Goal: Transaction & Acquisition: Purchase product/service

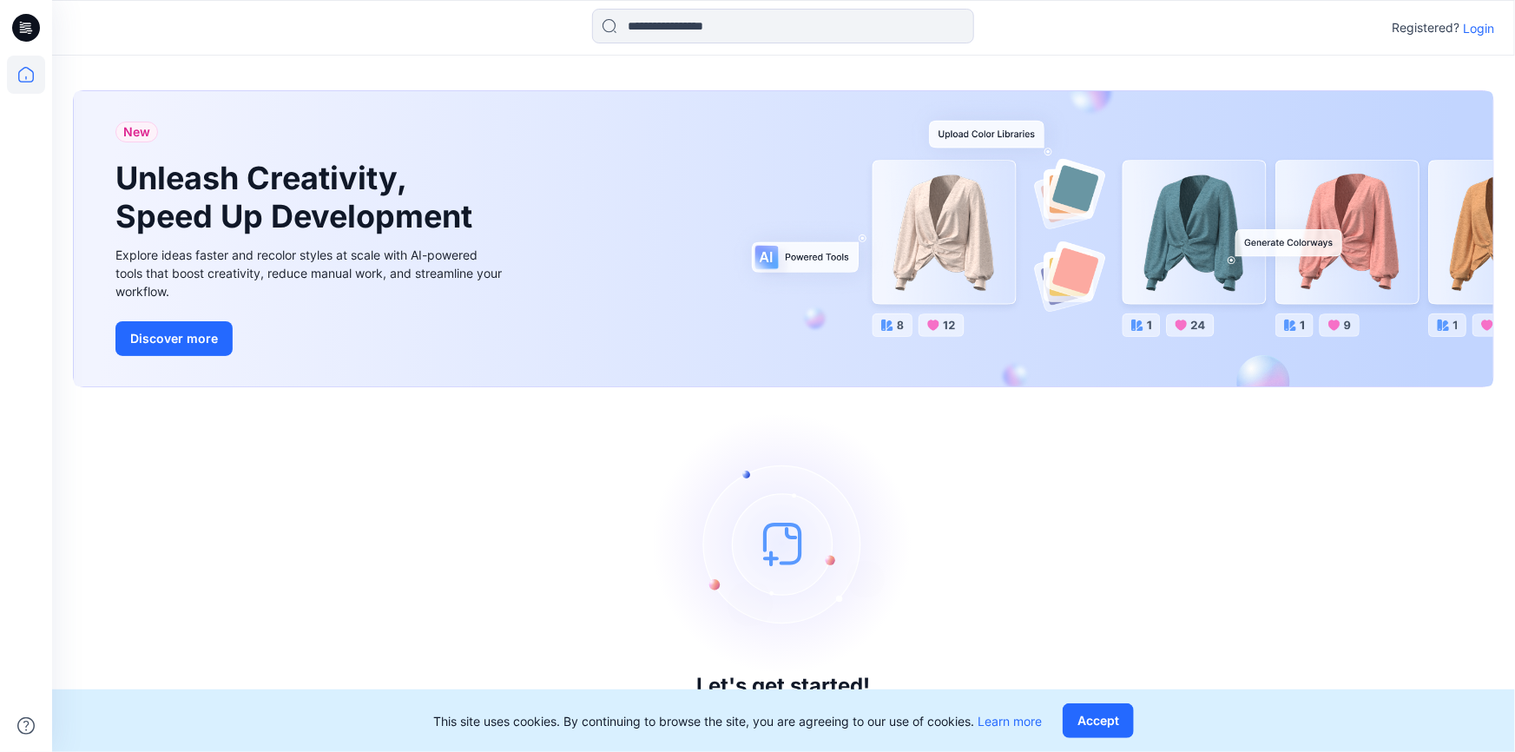
click at [1476, 33] on p "Login" at bounding box center [1478, 28] width 31 height 18
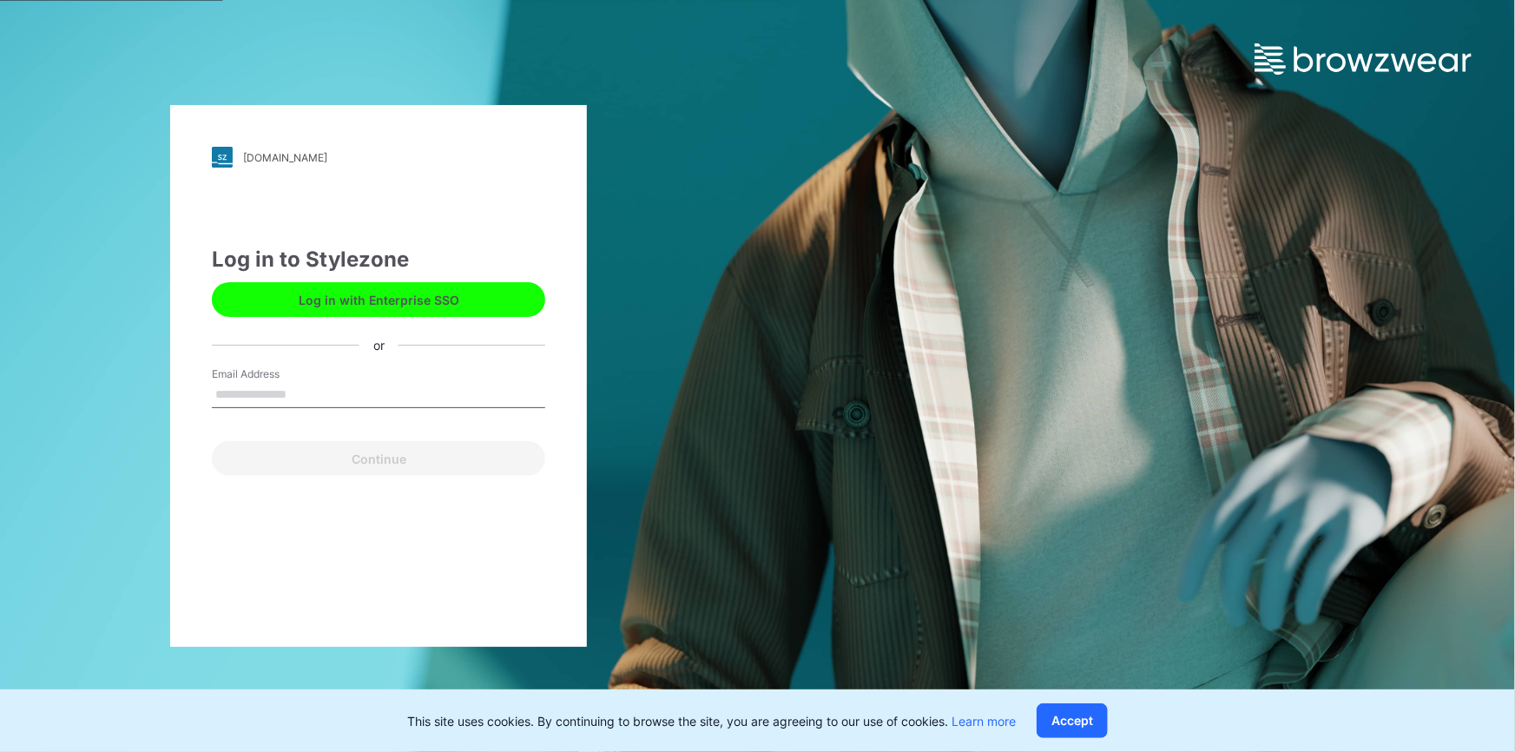
click at [393, 407] on input "Email Address" at bounding box center [378, 395] width 333 height 26
type input "**********"
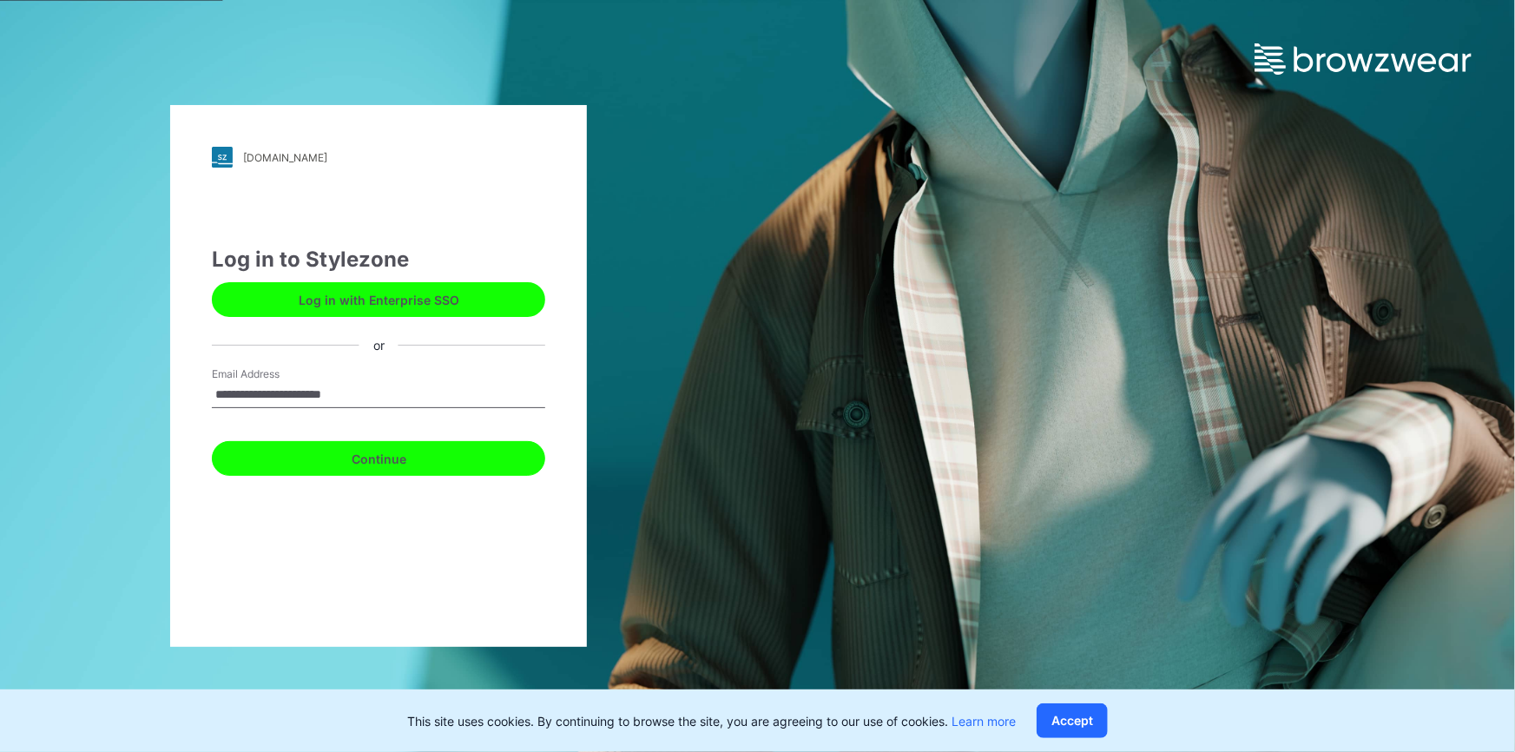
click at [491, 459] on button "Continue" at bounding box center [378, 458] width 333 height 35
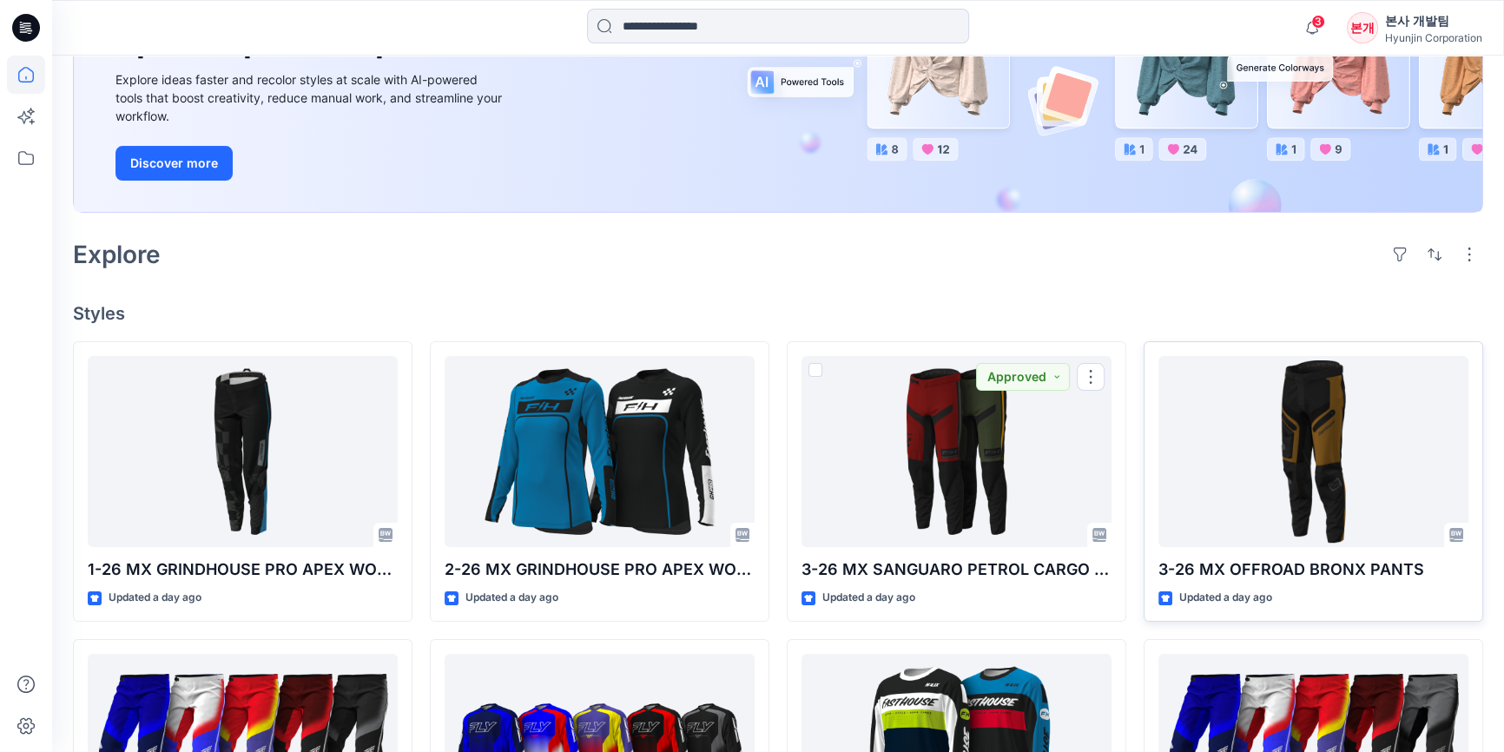
scroll to position [236, 0]
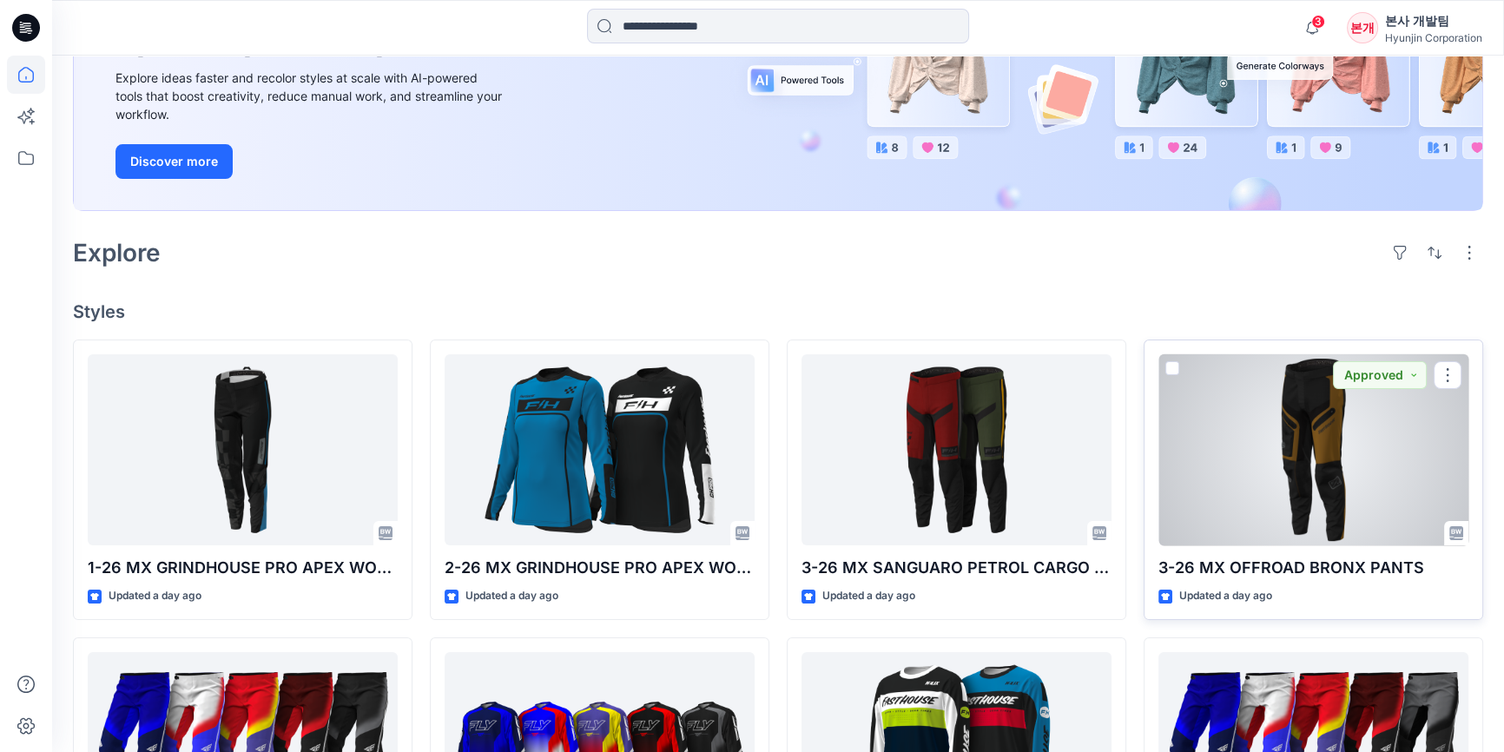
click at [1273, 578] on p "3-26 MX OFFROAD BRONX PANTS" at bounding box center [1313, 568] width 310 height 24
click at [1236, 560] on p "3-26 MX OFFROAD BRONX PANTS" at bounding box center [1313, 568] width 310 height 24
click at [1363, 457] on div at bounding box center [1313, 450] width 310 height 192
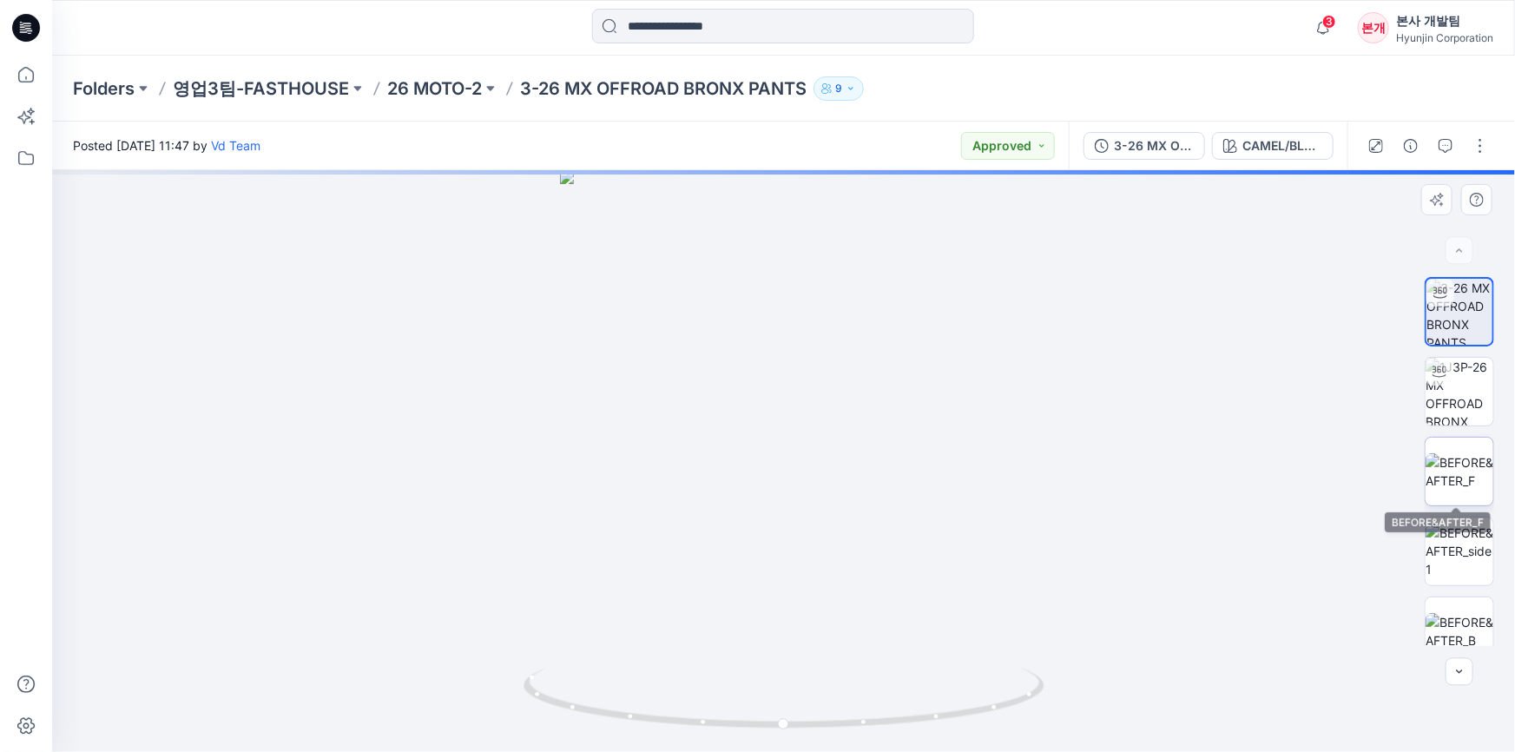
click at [1456, 471] on img at bounding box center [1460, 471] width 68 height 36
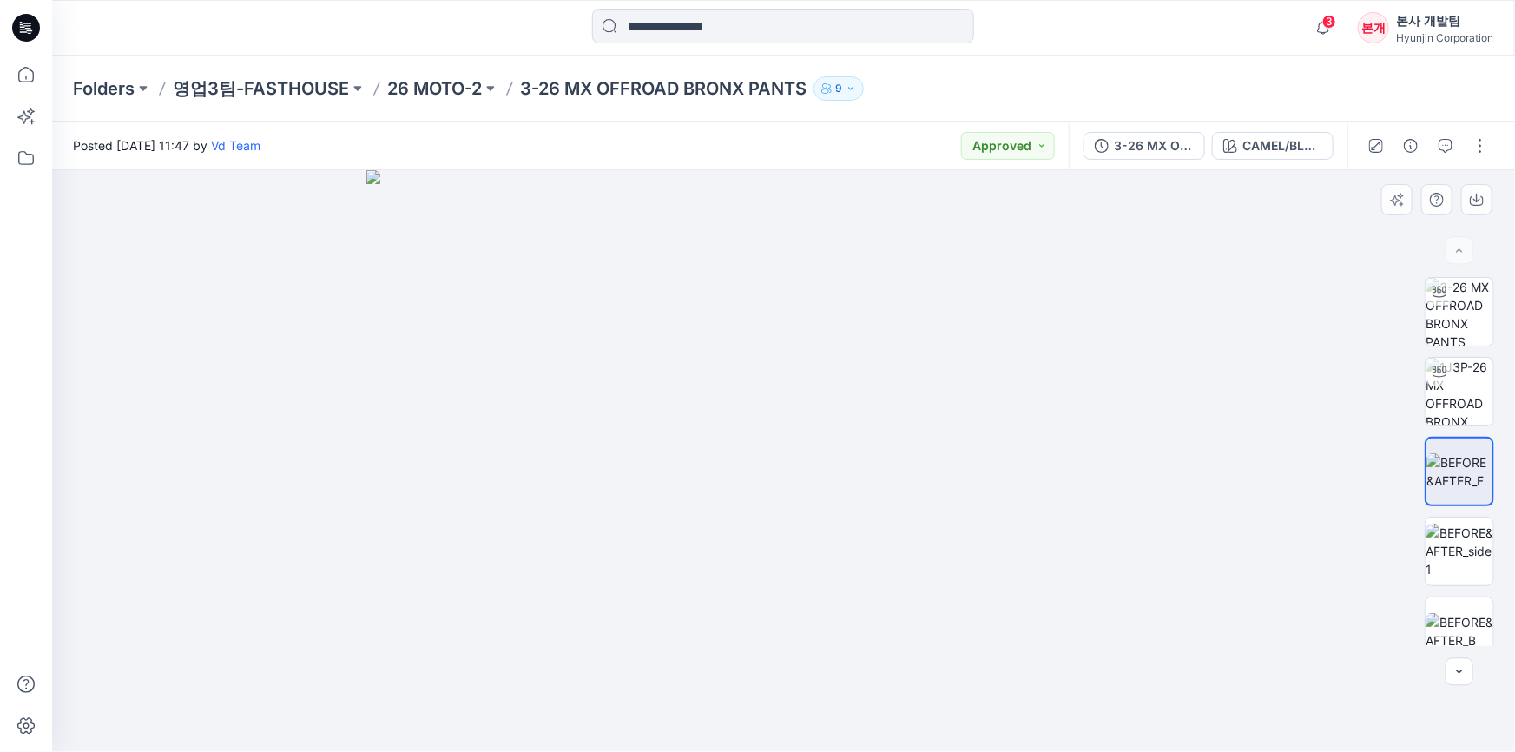
drag, startPoint x: 512, startPoint y: 465, endPoint x: 611, endPoint y: 464, distance: 99.0
click at [611, 464] on img at bounding box center [783, 461] width 835 height 582
click at [1454, 545] on img at bounding box center [1460, 551] width 68 height 55
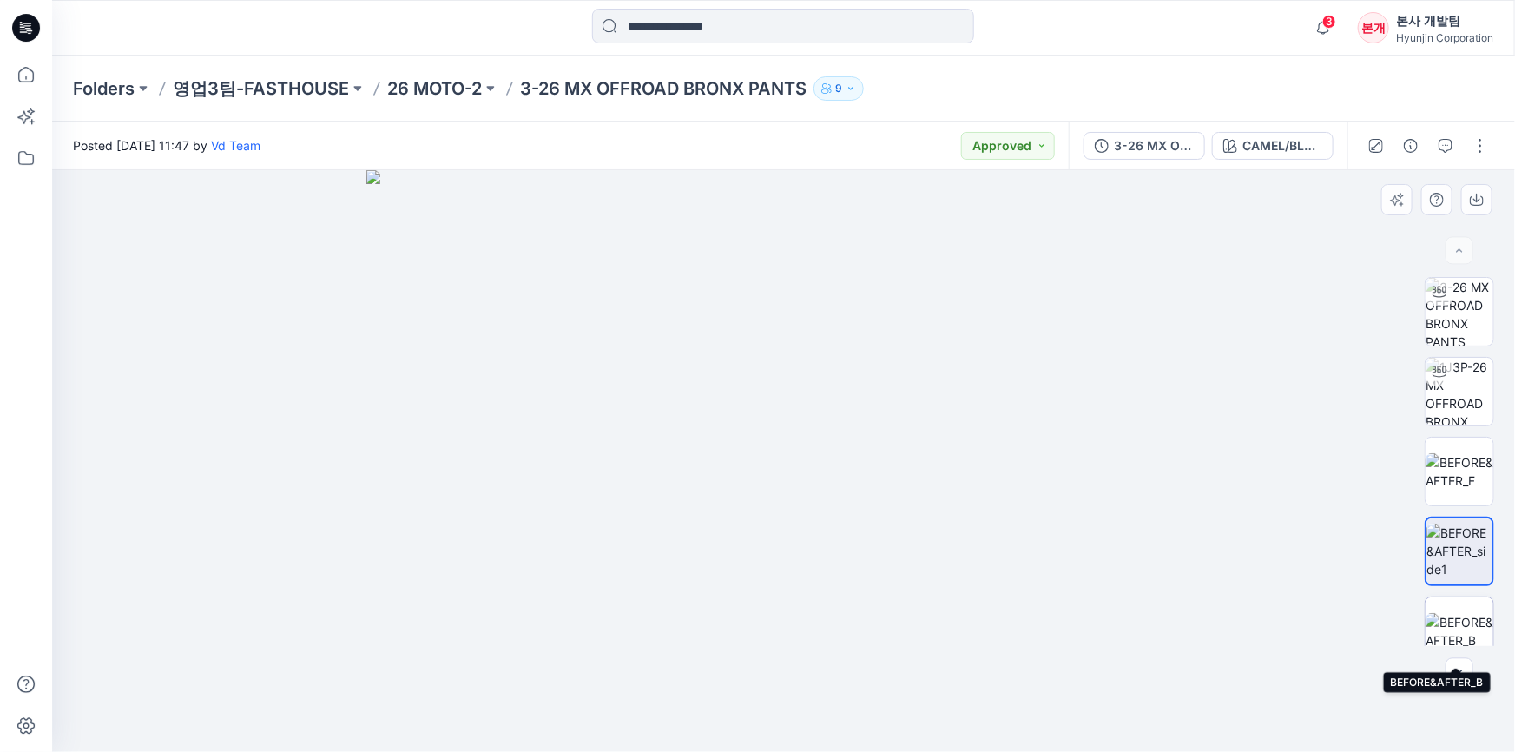
click at [1465, 613] on img at bounding box center [1460, 631] width 68 height 36
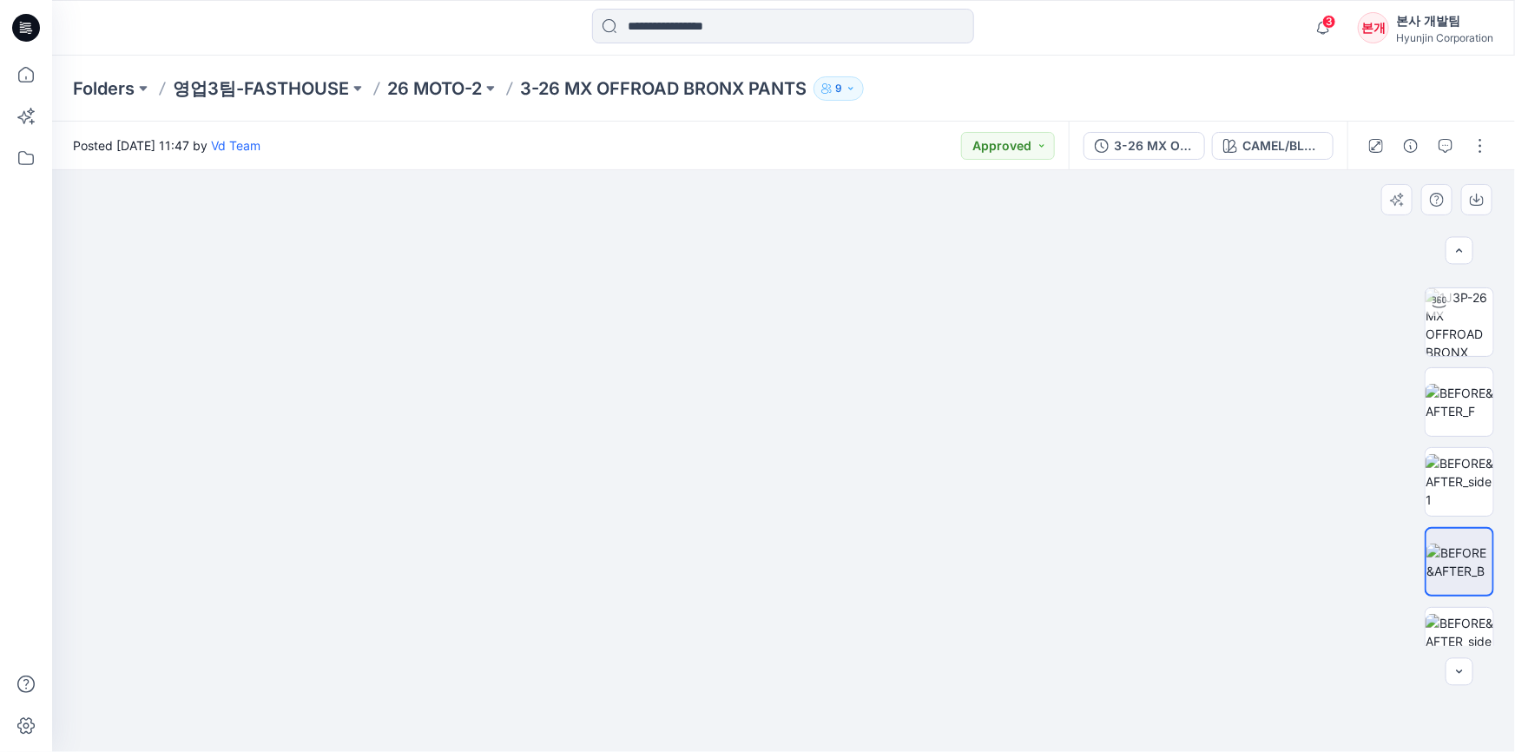
scroll to position [157, 0]
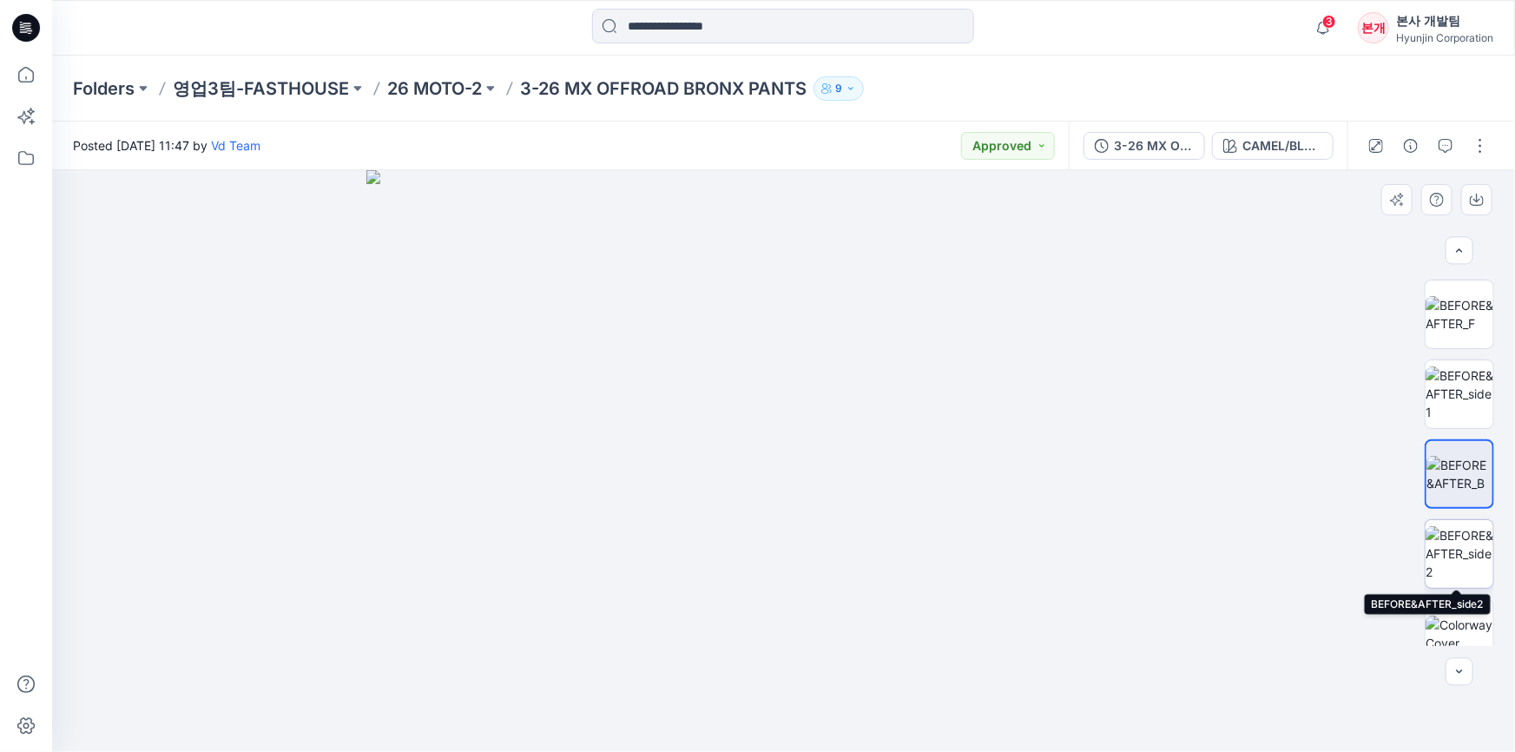
click at [1472, 558] on img at bounding box center [1460, 553] width 68 height 55
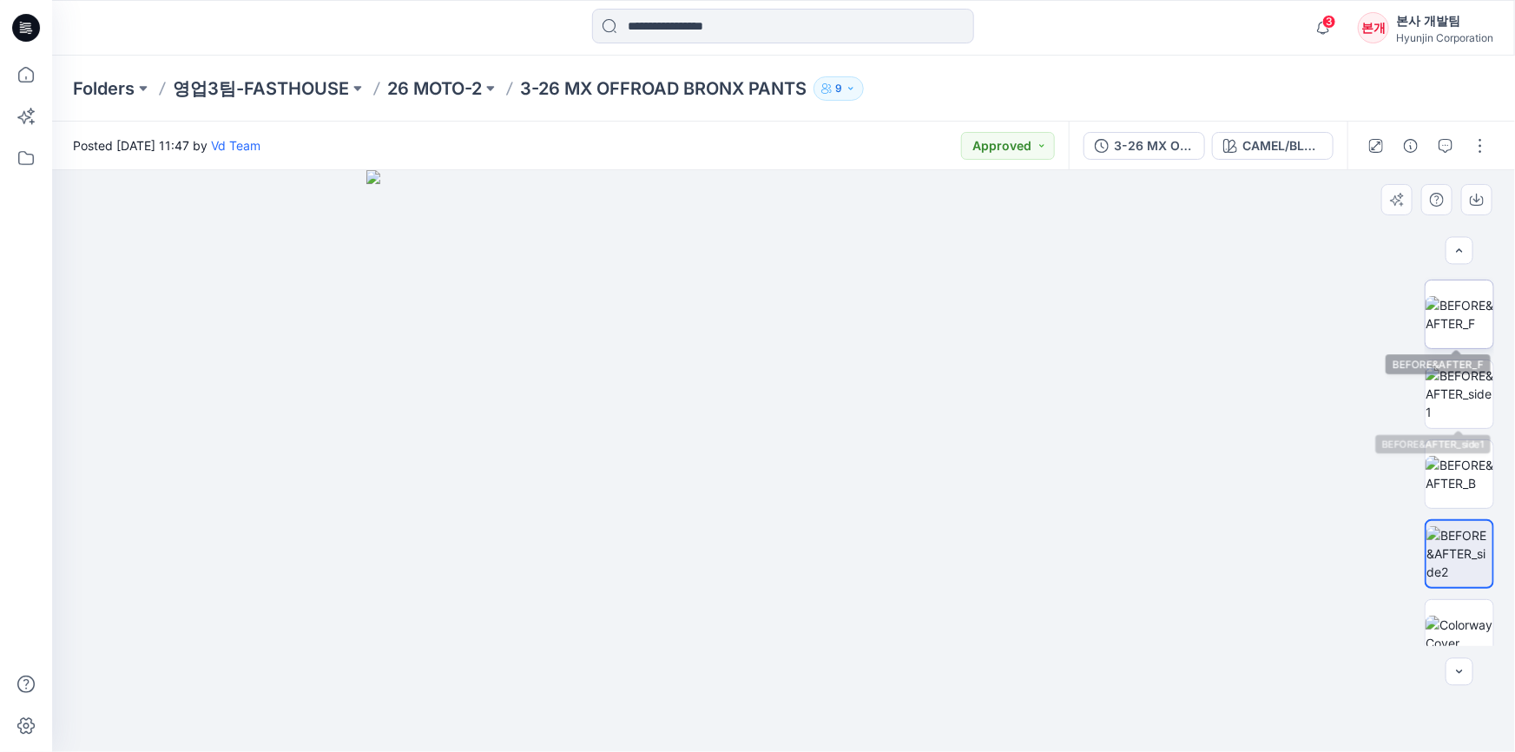
click at [1475, 306] on img at bounding box center [1460, 314] width 68 height 36
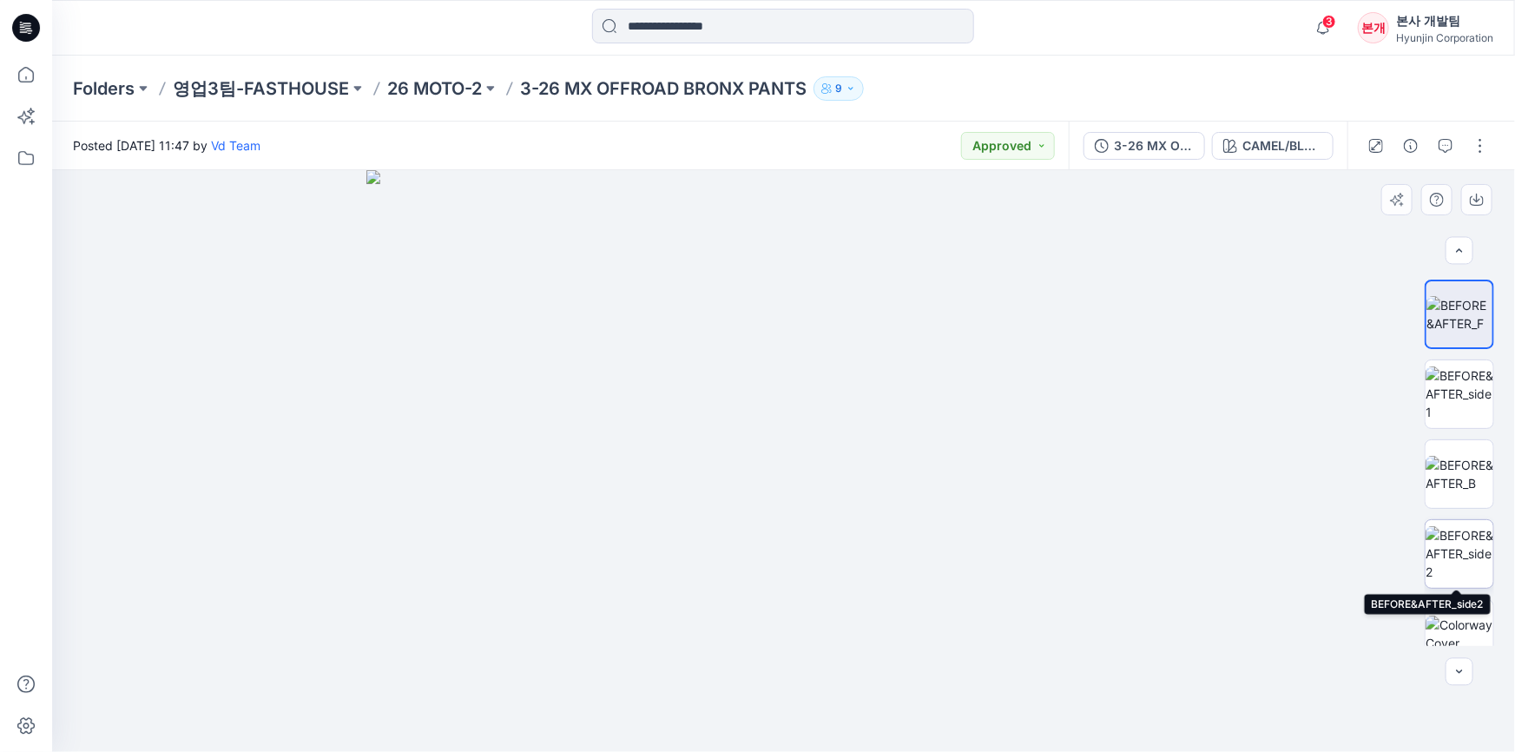
click at [1466, 543] on img at bounding box center [1460, 553] width 68 height 55
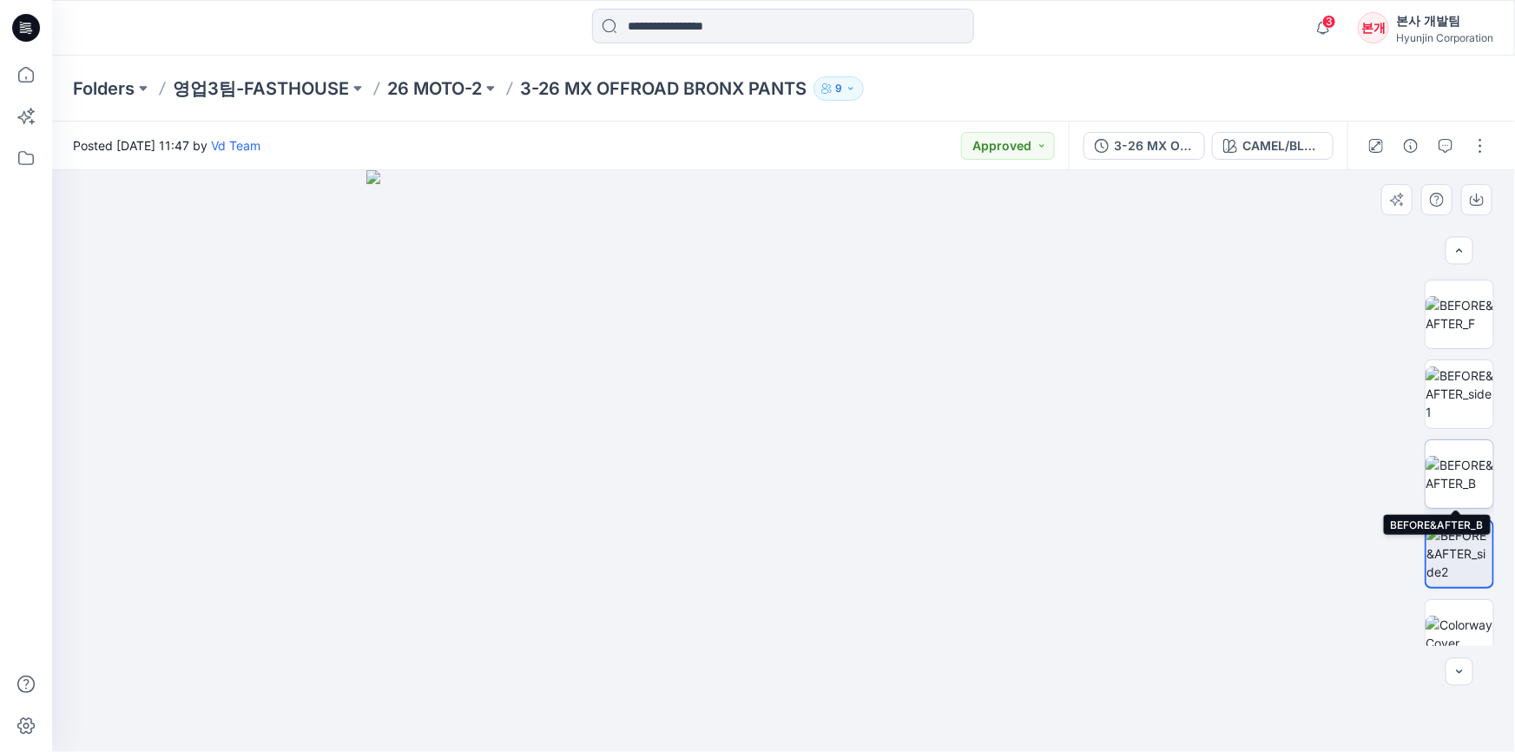
click at [1451, 468] on img at bounding box center [1460, 474] width 68 height 36
